Goal: Task Accomplishment & Management: Manage account settings

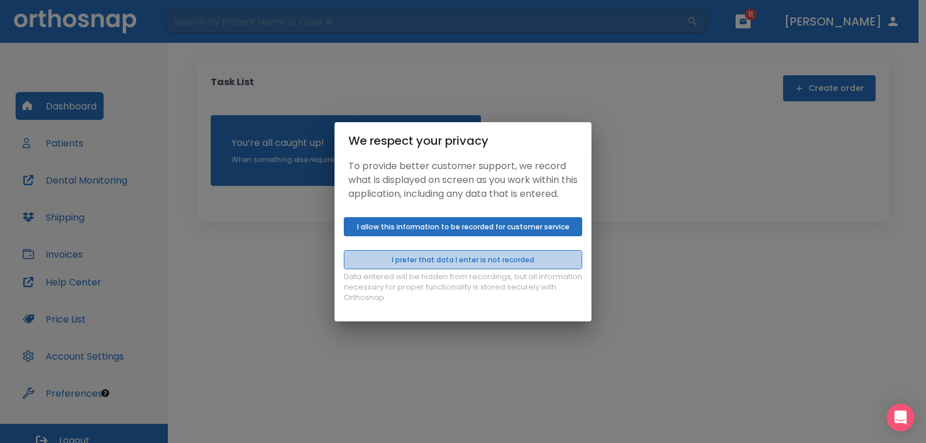
click at [466, 264] on button "I prefer that data I enter is not recorded" at bounding box center [463, 259] width 239 height 19
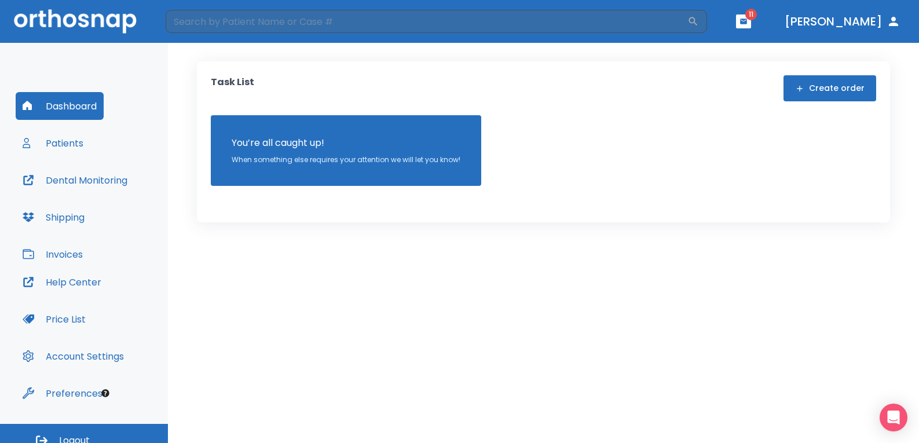
click at [65, 145] on button "Patients" at bounding box center [53, 143] width 75 height 28
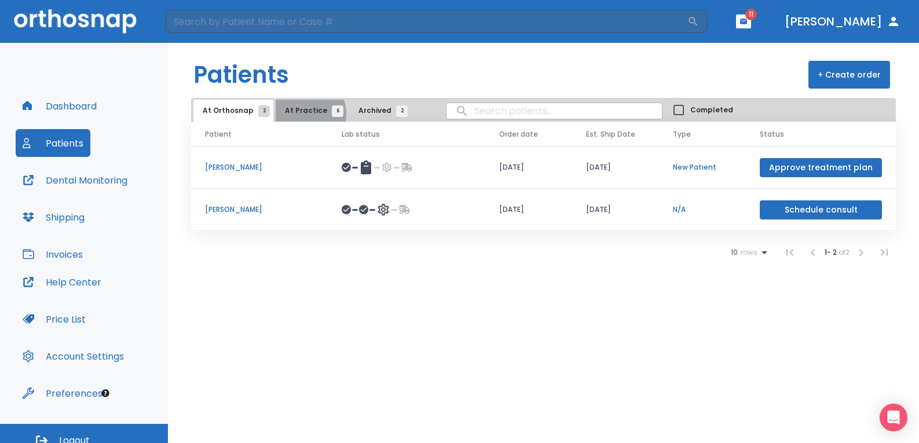
click at [301, 113] on span "At Practice 6" at bounding box center [311, 110] width 53 height 10
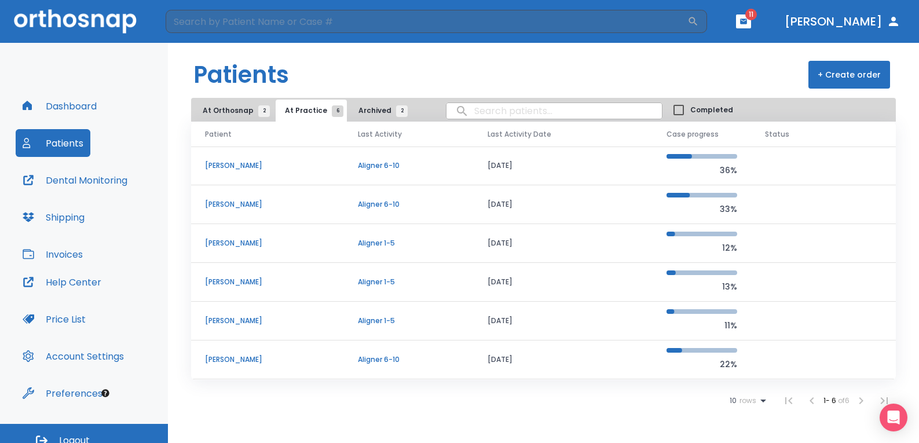
click at [261, 359] on p "Alexander Montiel" at bounding box center [267, 359] width 125 height 10
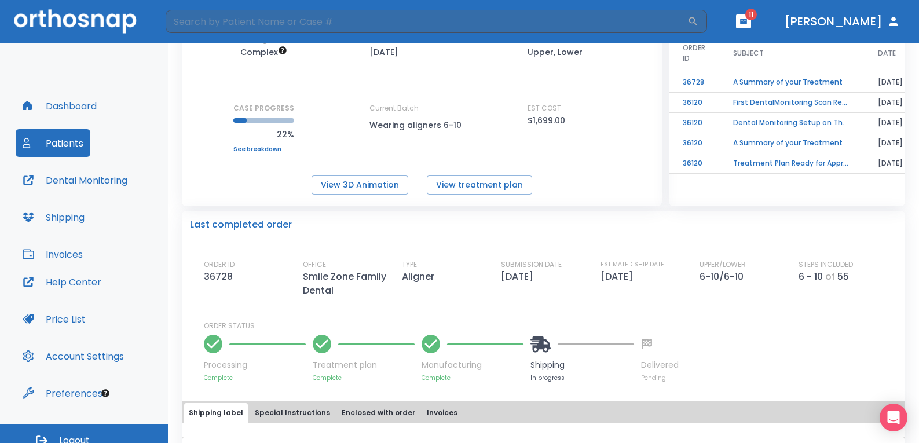
scroll to position [232, 0]
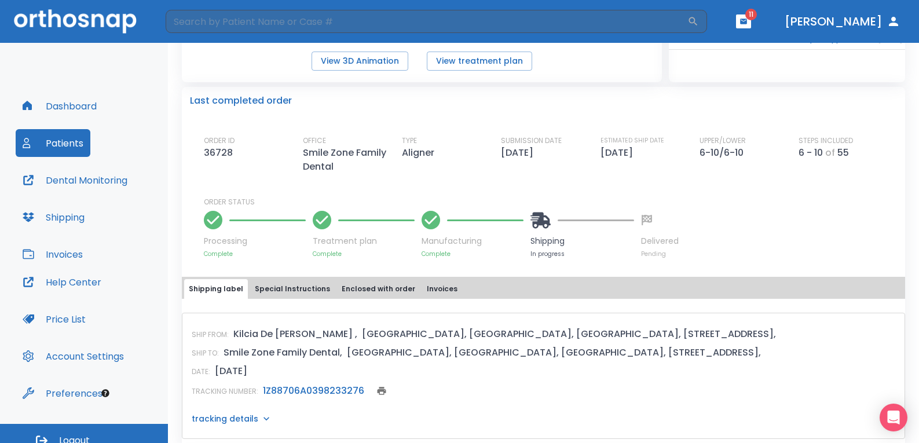
click at [312, 397] on link "1Z88706A0398233276" at bounding box center [313, 390] width 101 height 13
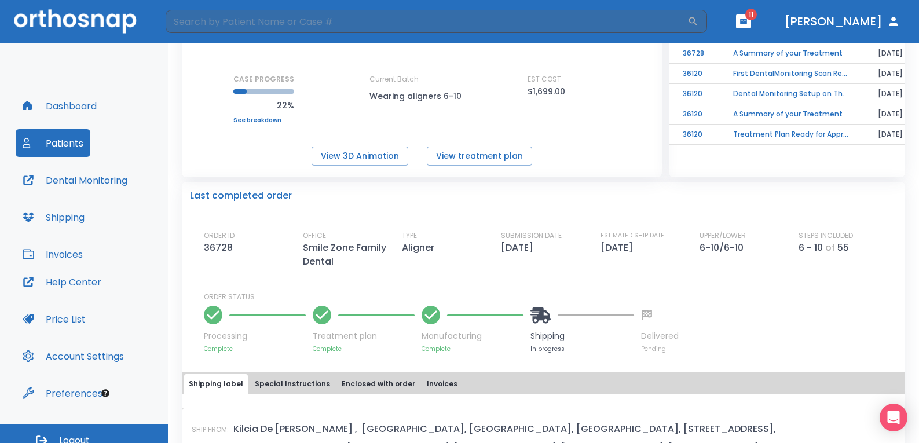
scroll to position [174, 0]
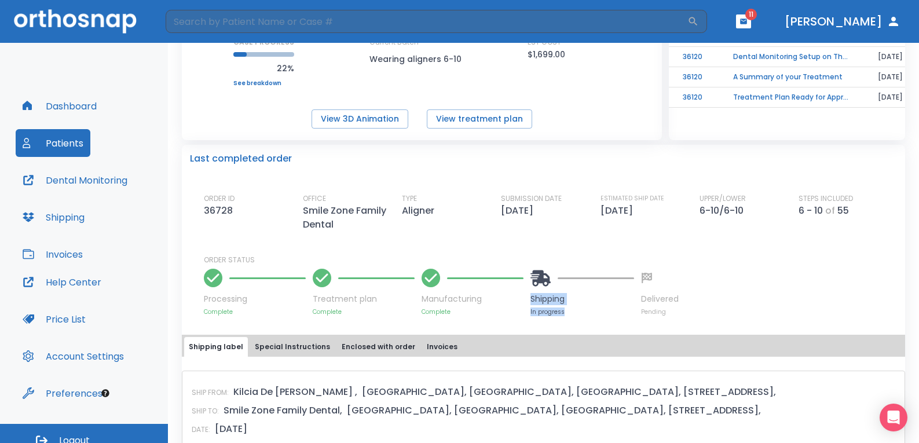
drag, startPoint x: 532, startPoint y: 332, endPoint x: 567, endPoint y: 347, distance: 39.2
click at [567, 316] on div "Shipping In progress" at bounding box center [582, 290] width 104 height 51
click at [636, 316] on div "Processing Complete Treatment plan Complete Manufacturing Complete Shipping In …" at bounding box center [550, 290] width 693 height 51
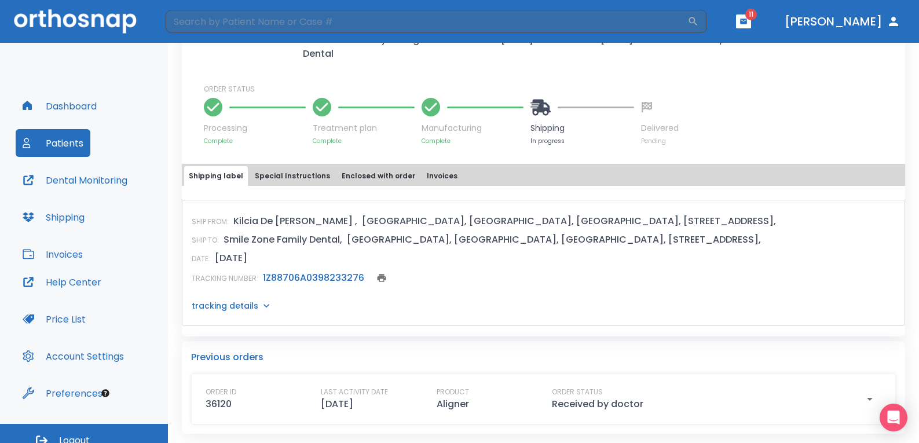
scroll to position [378, 0]
click at [264, 305] on icon at bounding box center [267, 306] width 12 height 12
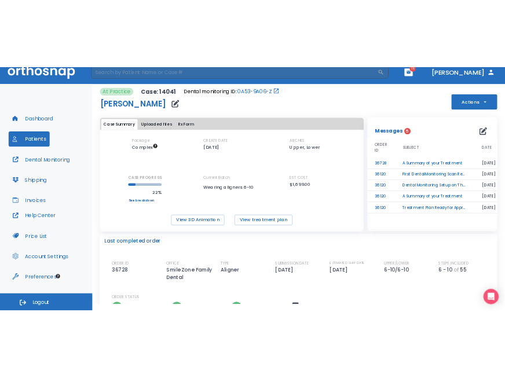
scroll to position [0, 0]
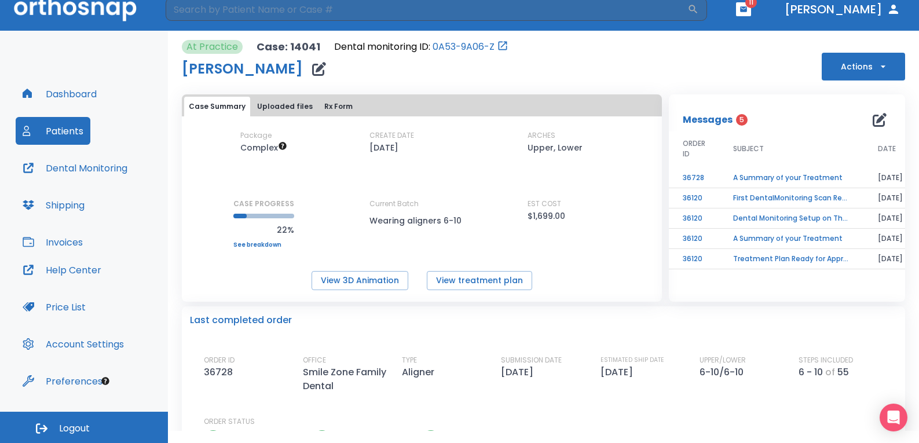
click at [52, 133] on button "Patients" at bounding box center [53, 131] width 75 height 28
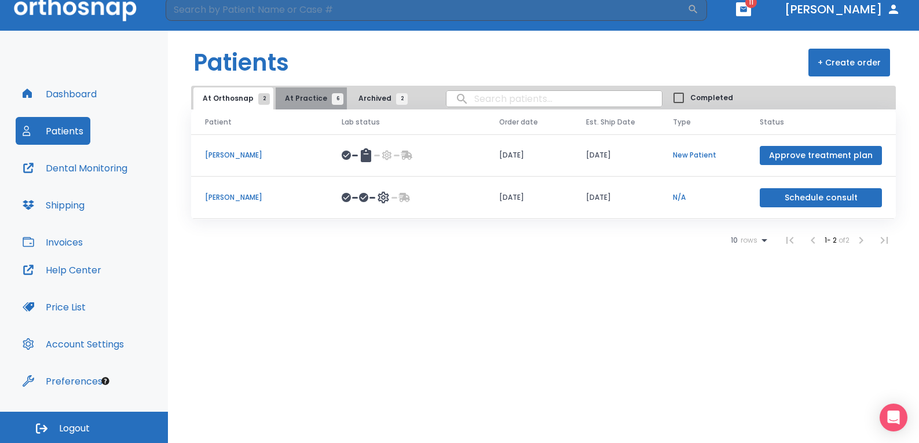
click at [307, 97] on span "At Practice 6" at bounding box center [311, 98] width 53 height 10
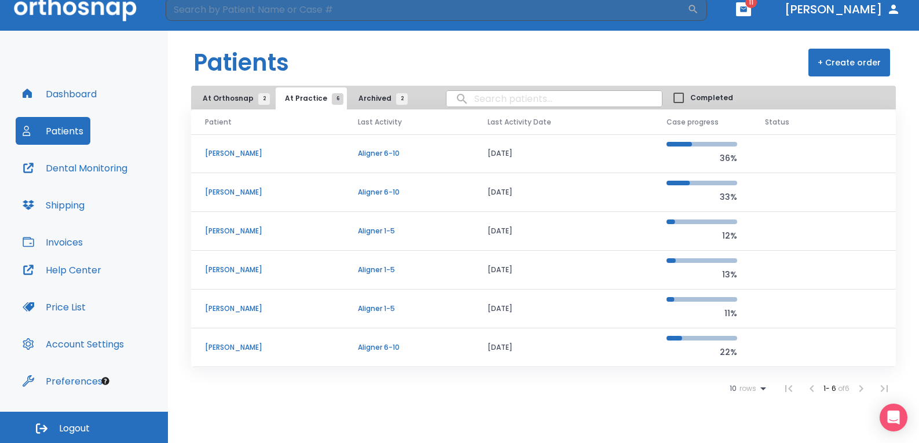
click at [387, 302] on td "Aligner 1-5" at bounding box center [408, 309] width 129 height 39
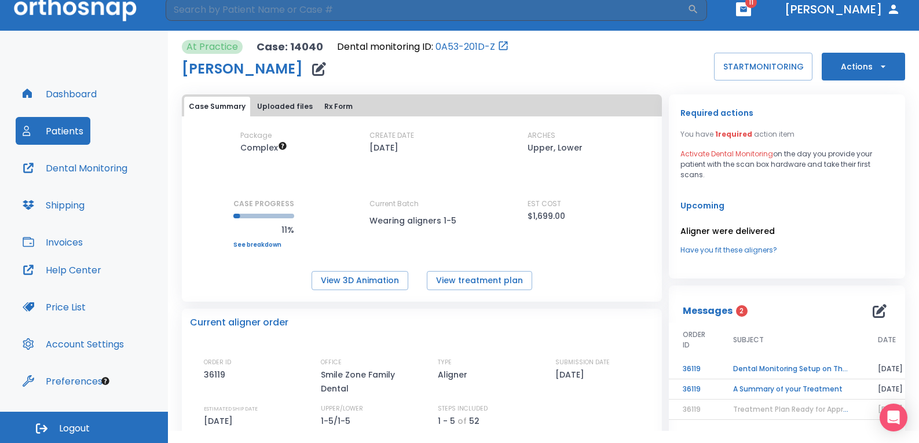
click at [73, 127] on button "Patients" at bounding box center [53, 131] width 75 height 28
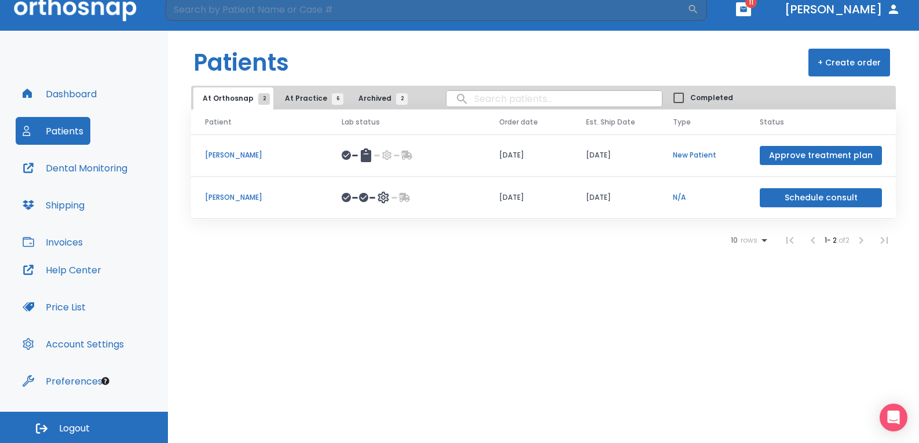
click at [466, 56] on header "Patients + Create order" at bounding box center [543, 58] width 751 height 55
click at [304, 93] on button "At Practice 6" at bounding box center [311, 98] width 71 height 22
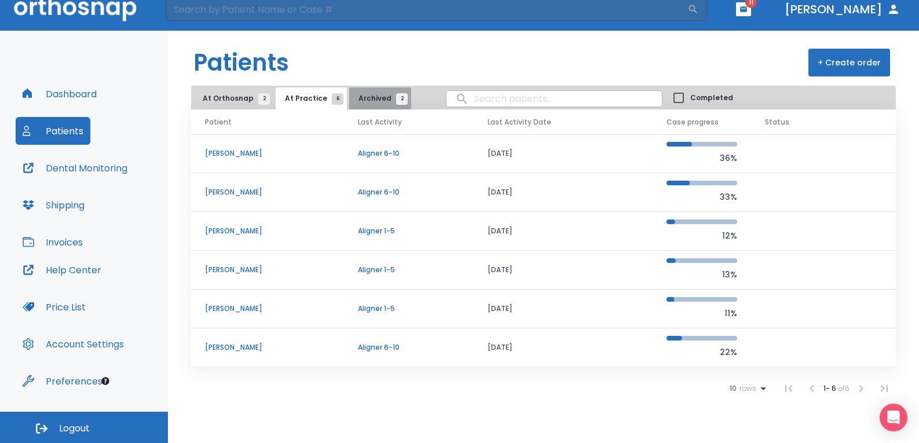
click at [371, 102] on span "Archived 2" at bounding box center [379, 98] width 43 height 10
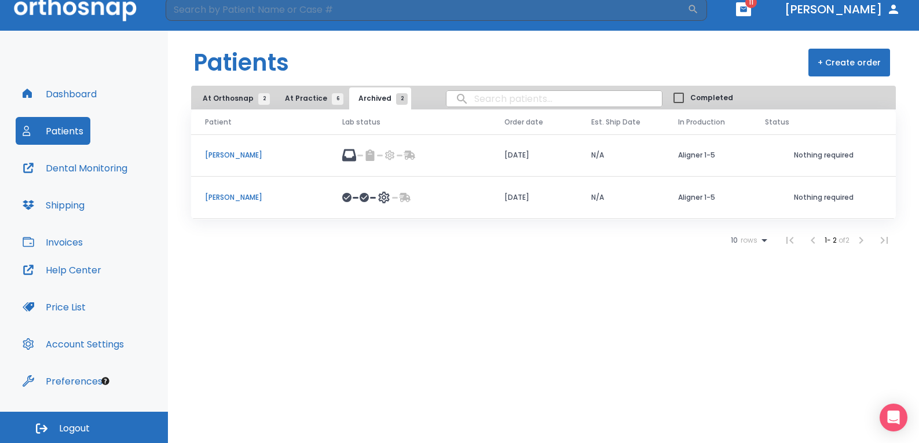
click at [298, 96] on span "At Practice 6" at bounding box center [311, 98] width 53 height 10
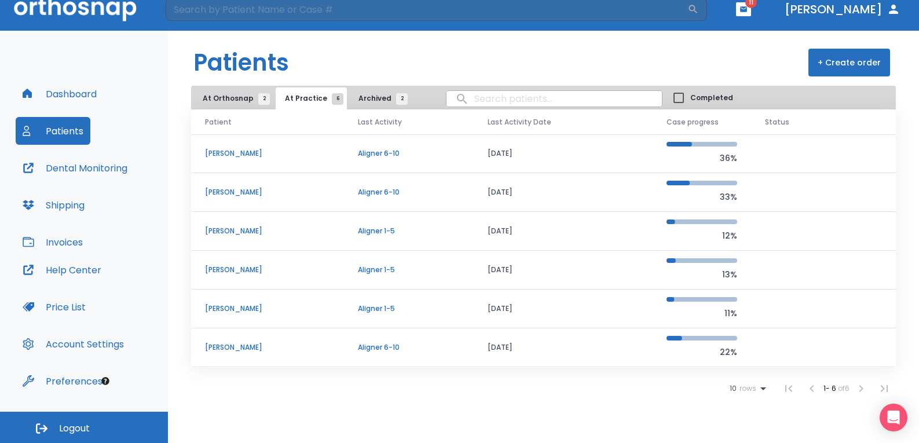
click at [426, 44] on header "Patients + Create order" at bounding box center [543, 58] width 751 height 55
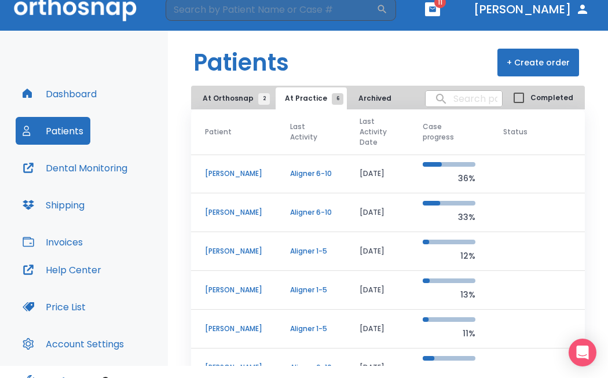
click at [451, 46] on header "Patients + Create order" at bounding box center [388, 58] width 440 height 55
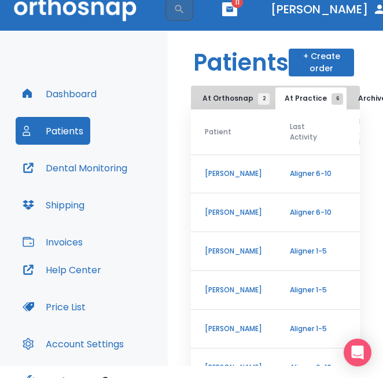
click at [116, 53] on div "Dashboard Patients Dental Monitoring Shipping Invoices Help Center Price List A…" at bounding box center [84, 221] width 168 height 381
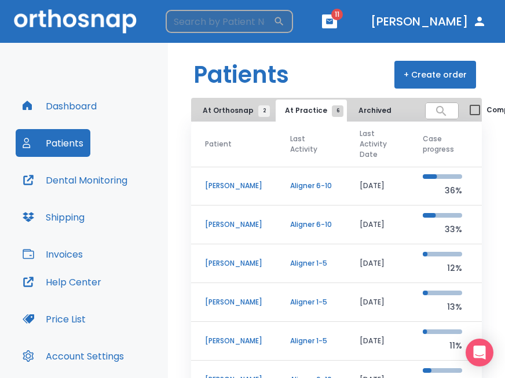
click at [229, 25] on input "search" at bounding box center [220, 21] width 108 height 23
click at [338, 67] on header "Patients + Create order" at bounding box center [336, 70] width 337 height 55
click at [193, 25] on input "search" at bounding box center [220, 21] width 108 height 23
click at [91, 54] on div "Dashboard Patients Dental Monitoring Shipping Invoices Help Center Price List A…" at bounding box center [84, 233] width 168 height 381
click at [241, 29] on input "search" at bounding box center [220, 21] width 108 height 23
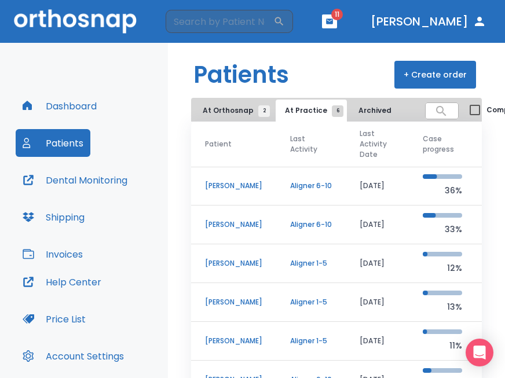
click at [136, 48] on div "Dashboard Patients Dental Monitoring Shipping Invoices Help Center Price List A…" at bounding box center [84, 233] width 168 height 381
click at [232, 23] on input "search" at bounding box center [220, 21] width 108 height 23
click at [342, 54] on header "Patients + Create order" at bounding box center [336, 70] width 337 height 55
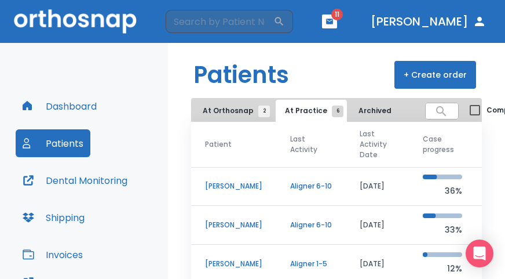
click at [331, 67] on header "Patients + Create order" at bounding box center [336, 70] width 337 height 55
click at [325, 63] on header "Patients + Create order" at bounding box center [336, 70] width 337 height 55
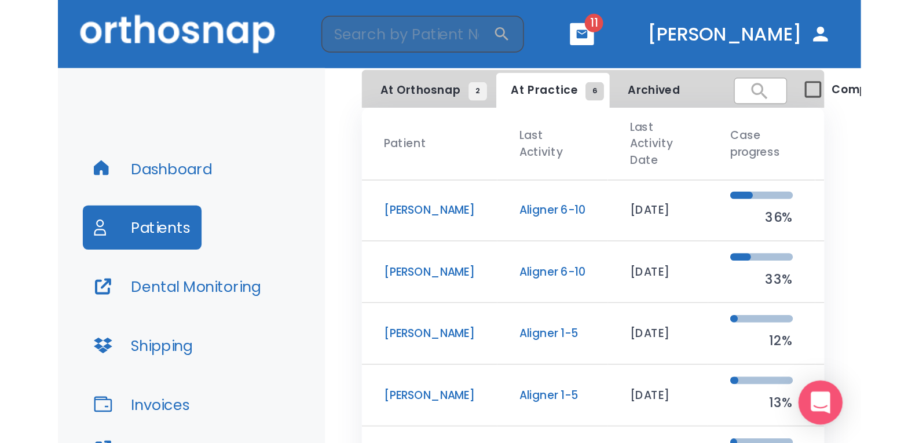
scroll to position [171, 0]
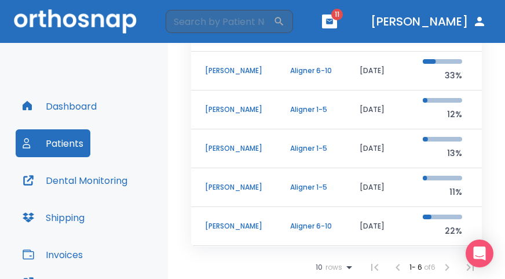
click at [230, 143] on p "Ansh Sinha" at bounding box center [233, 148] width 57 height 10
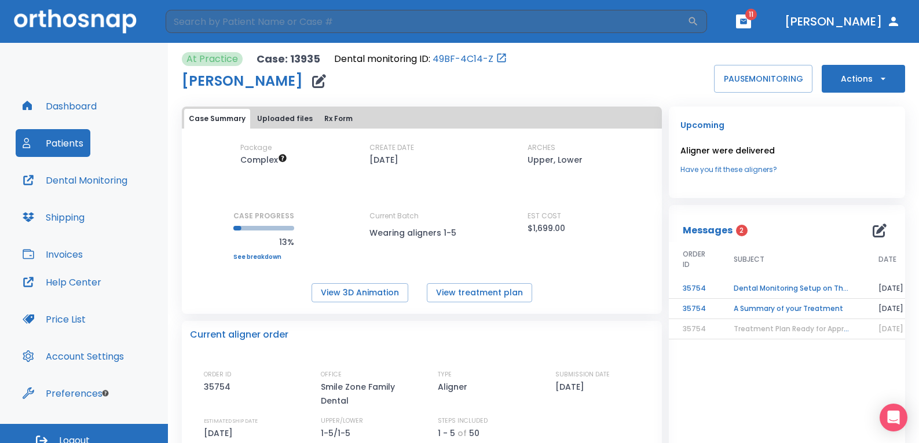
click at [312, 80] on icon "button" at bounding box center [319, 81] width 14 height 14
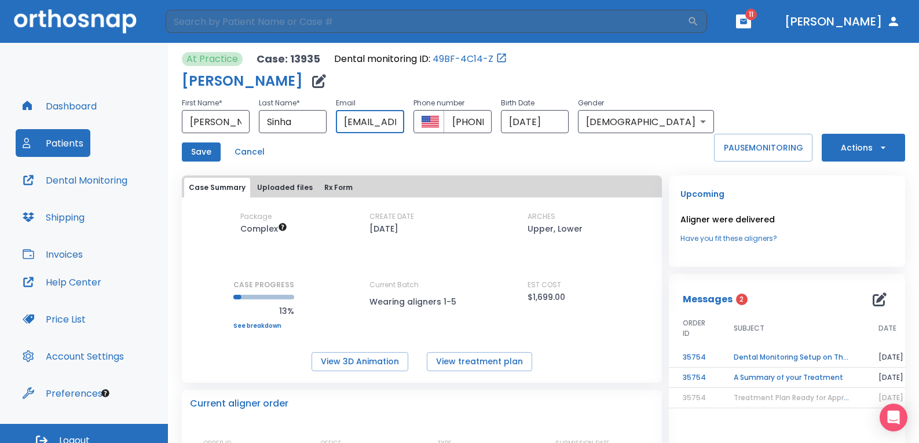
click at [390, 121] on input "abhisek_sinha@yahoo.com" at bounding box center [370, 121] width 68 height 23
click at [404, 120] on input "abhisek_sinha@yahoo.com" at bounding box center [370, 121] width 68 height 23
type input "prasadnilu.12@gmail.com"
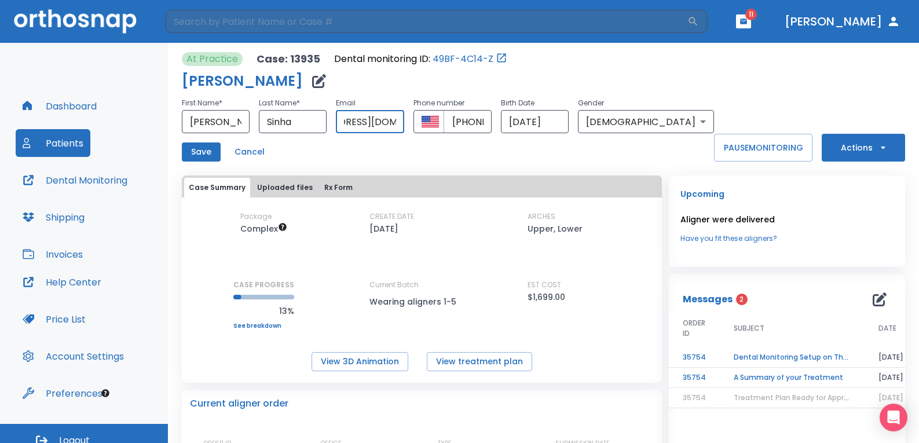
click at [214, 148] on button "Save" at bounding box center [201, 151] width 39 height 19
